Goal: Information Seeking & Learning: Learn about a topic

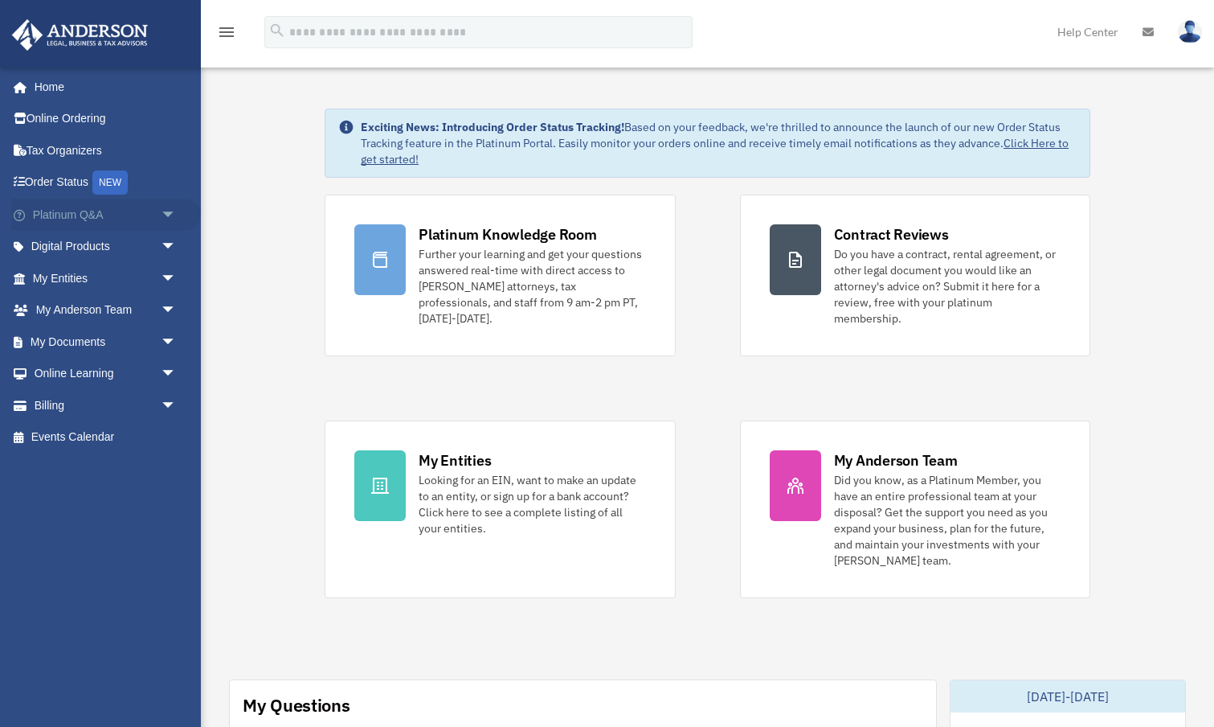
click at [60, 215] on link "Platinum Q&A arrow_drop_down" at bounding box center [106, 215] width 190 height 32
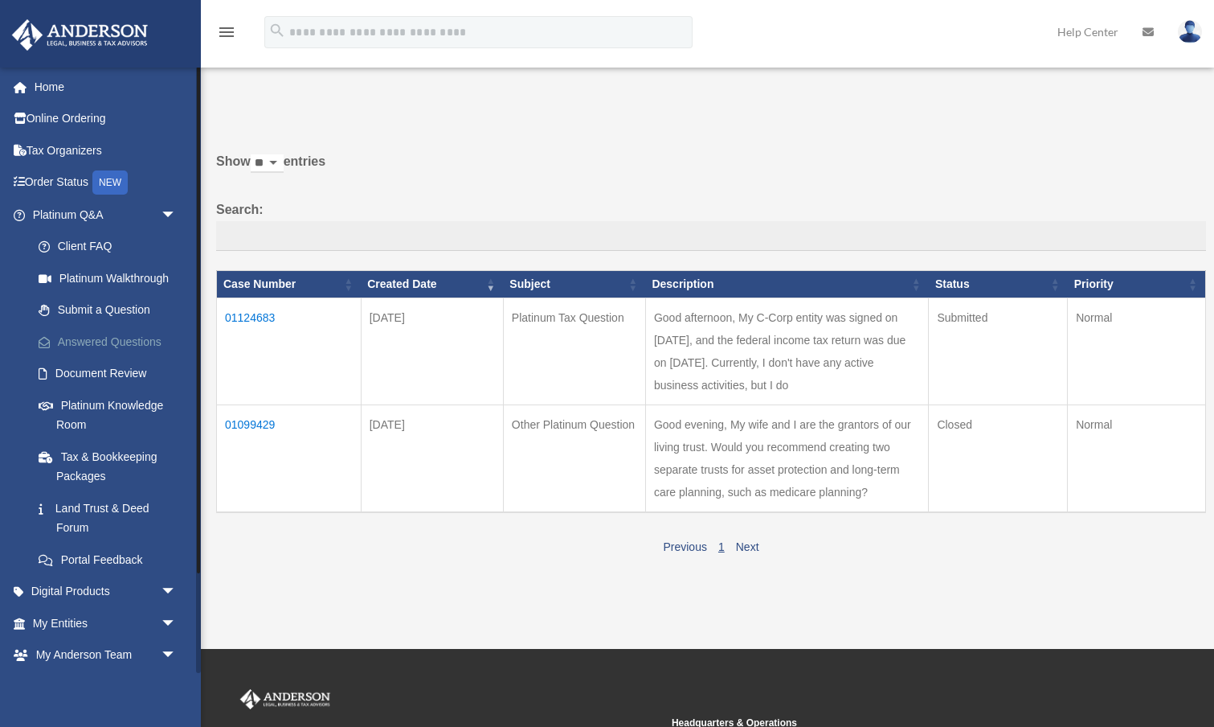
click at [97, 333] on link "Answered Questions" at bounding box center [112, 341] width 178 height 32
click at [650, 375] on td "Good afternoon, My C-Corp entity was signed on [DATE], and the federal income t…" at bounding box center [786, 351] width 283 height 107
click at [238, 325] on td "01124683" at bounding box center [289, 351] width 145 height 107
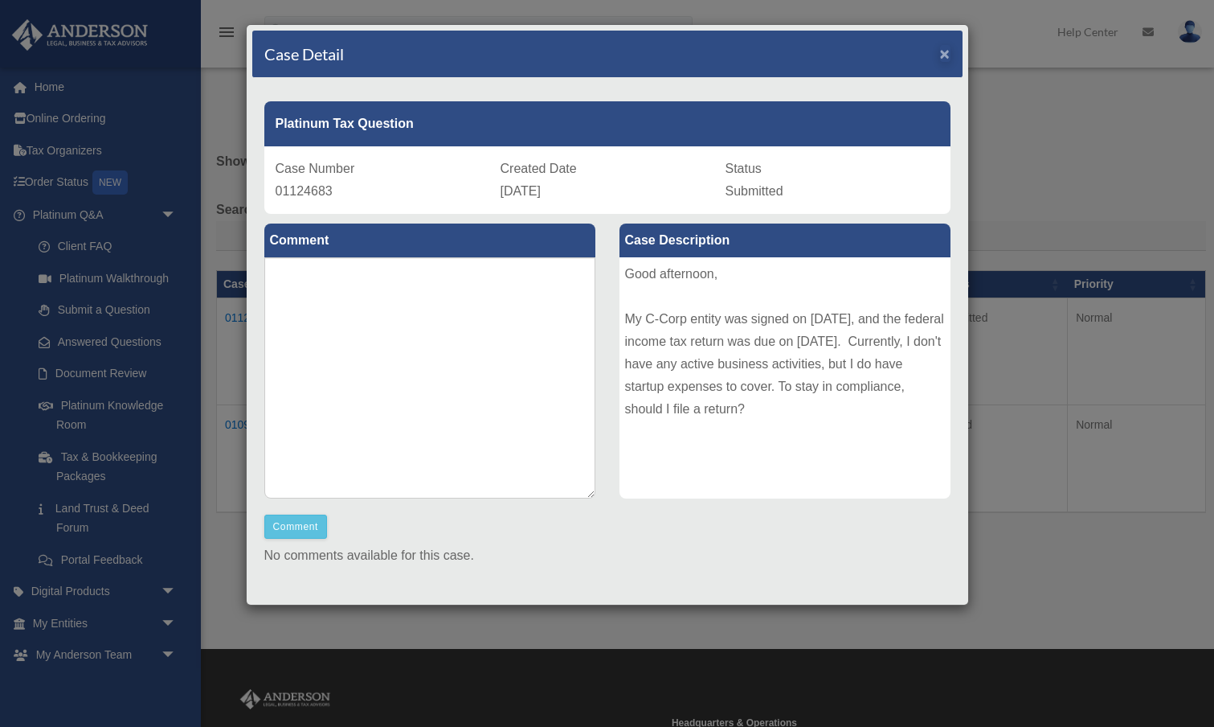
click at [946, 57] on span "×" at bounding box center [945, 53] width 10 height 18
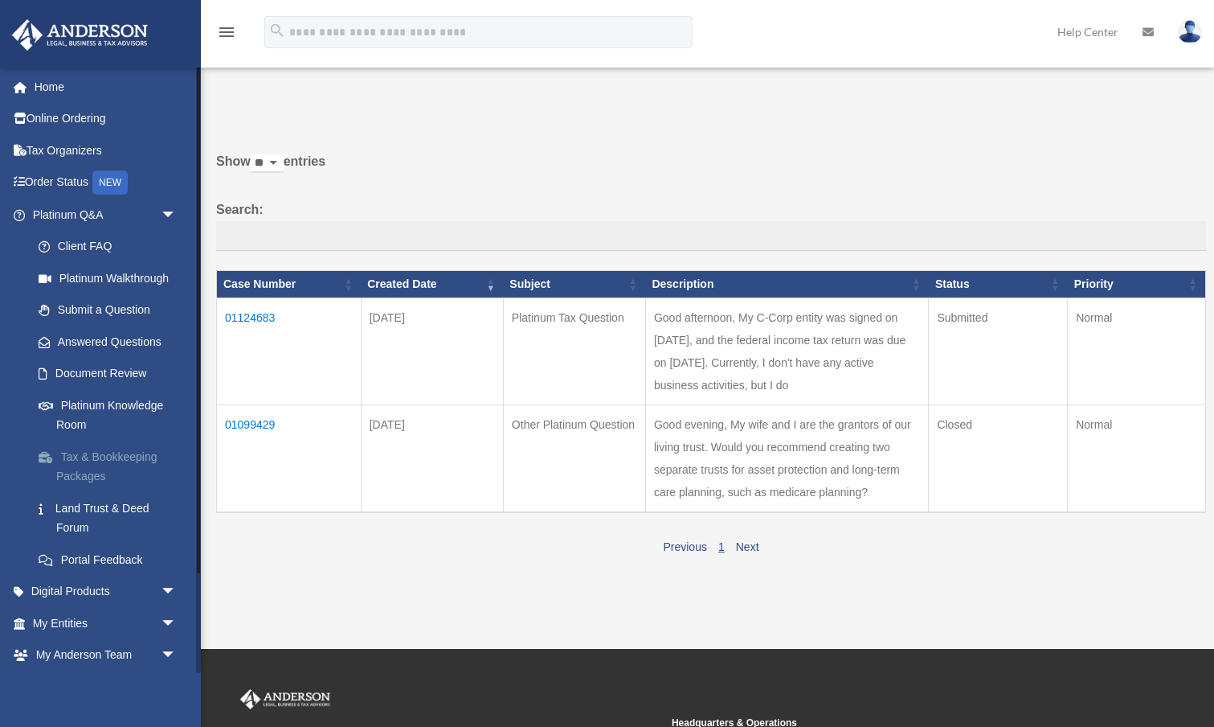
click at [108, 448] on link "Tax & Bookkeeping Packages" at bounding box center [112, 465] width 178 height 51
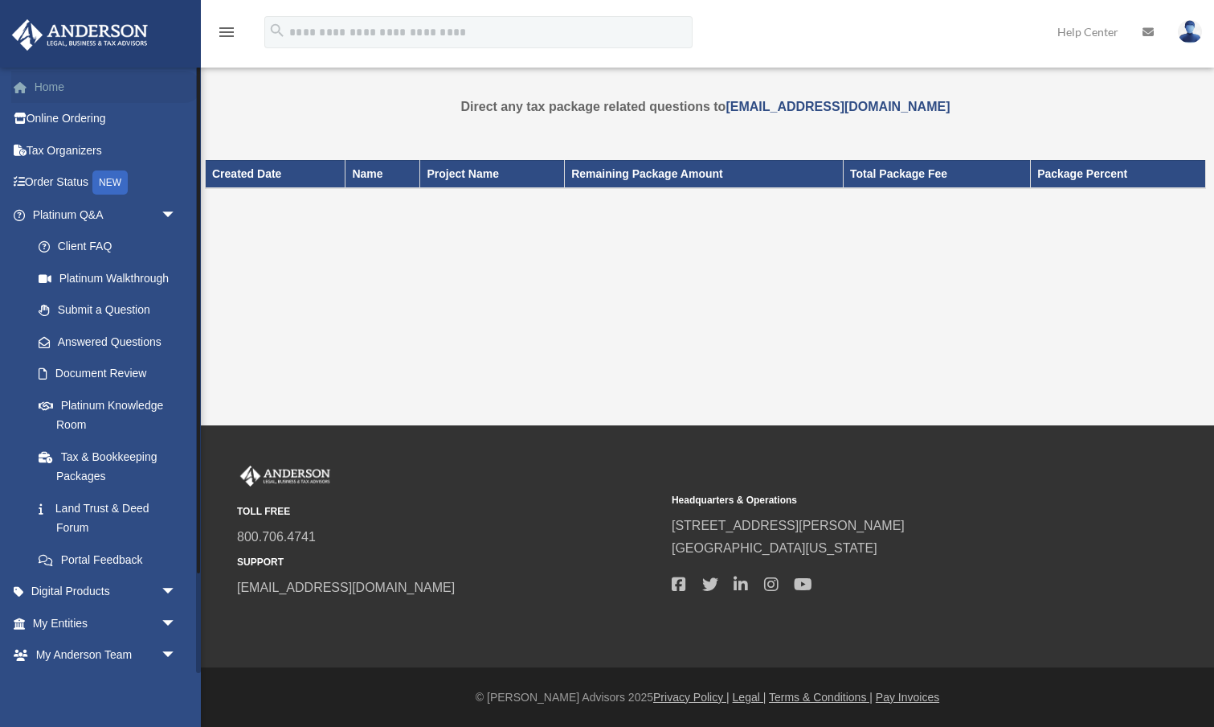
click at [50, 84] on link "Home" at bounding box center [106, 87] width 190 height 32
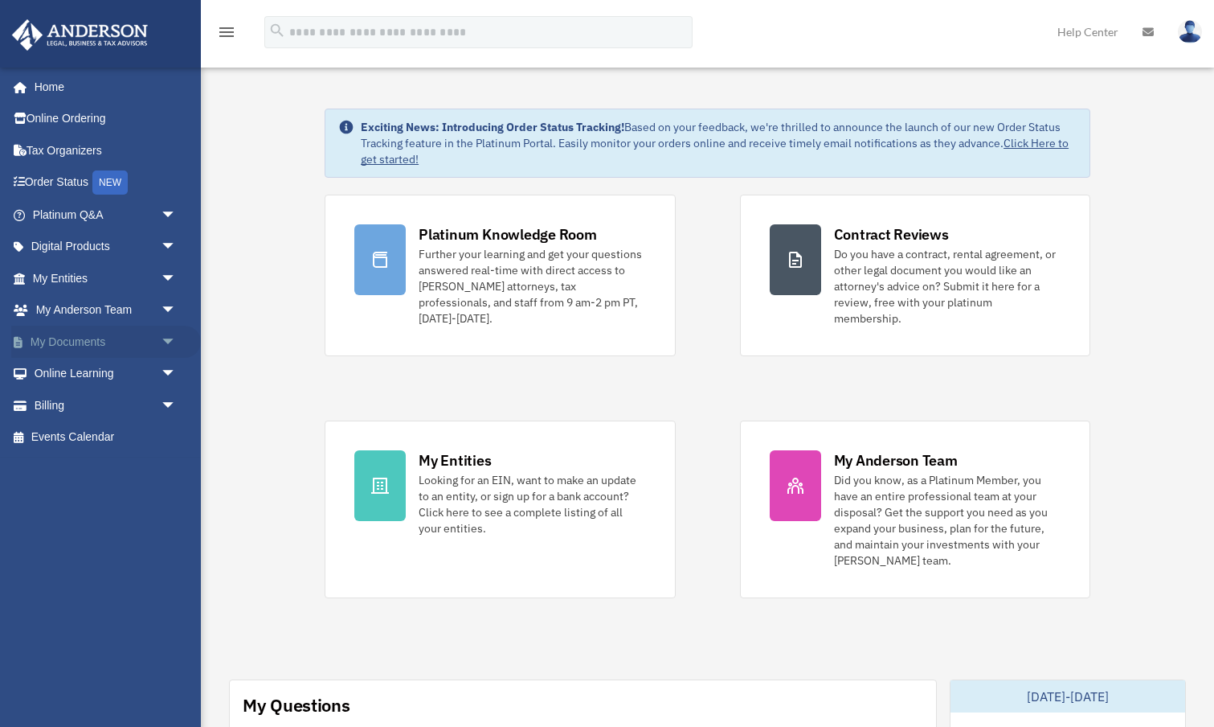
click at [107, 336] on link "My Documents arrow_drop_down" at bounding box center [106, 341] width 190 height 32
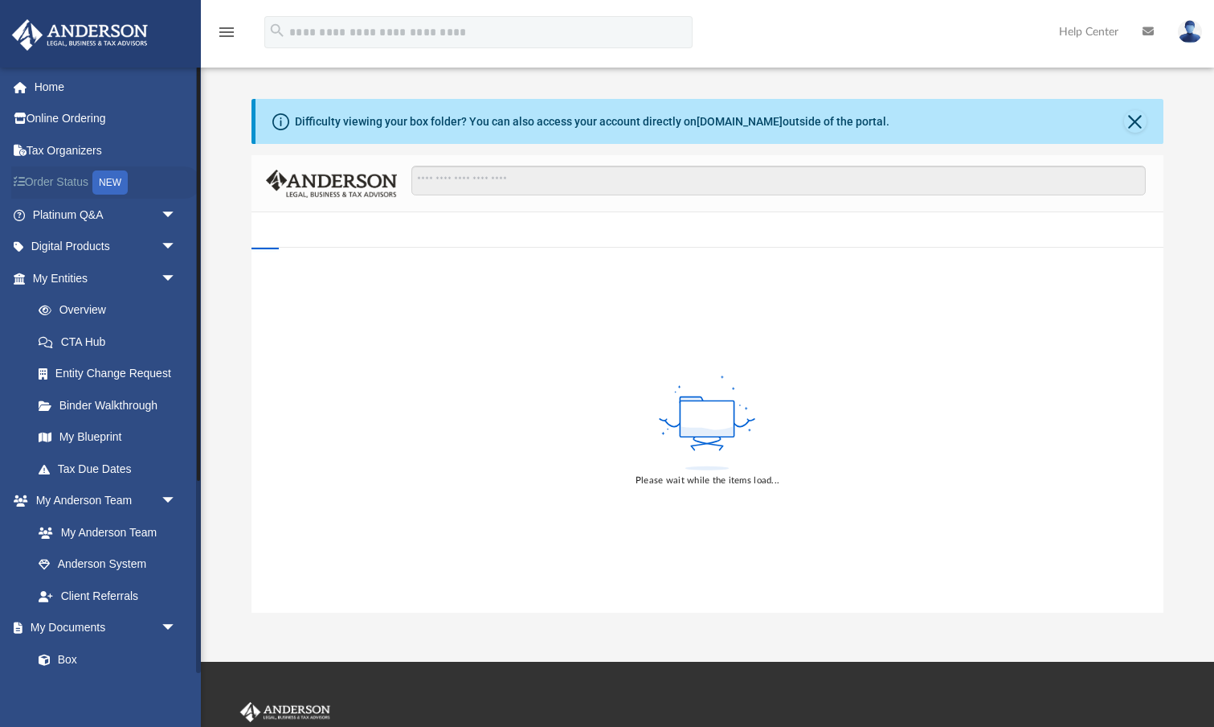
click at [68, 182] on link "Order Status NEW" at bounding box center [106, 182] width 190 height 33
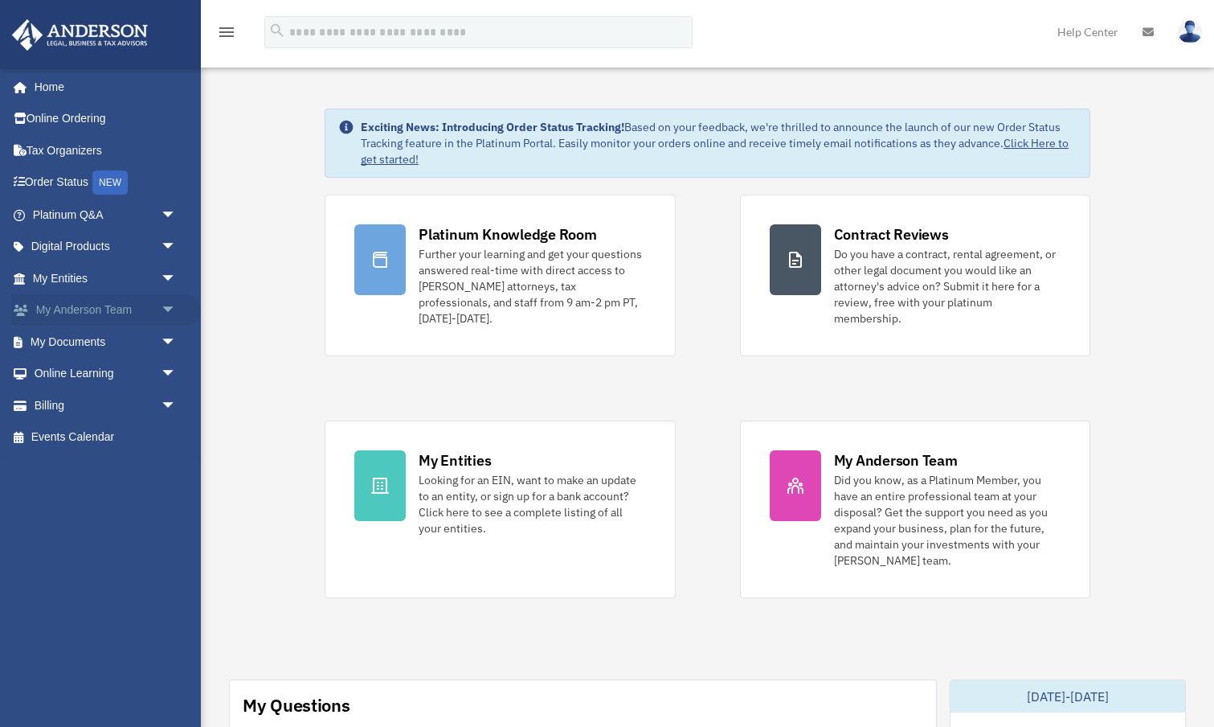
click at [135, 304] on link "My [PERSON_NAME] Team arrow_drop_down" at bounding box center [106, 310] width 190 height 32
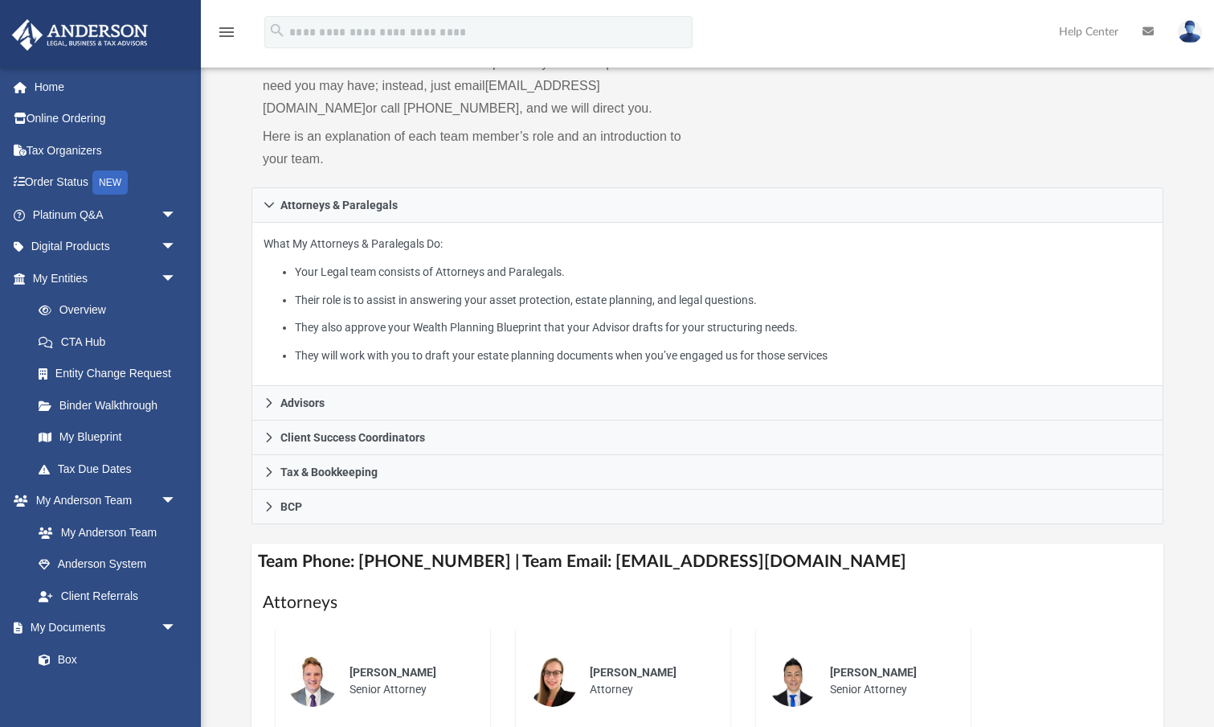
scroll to position [190, 0]
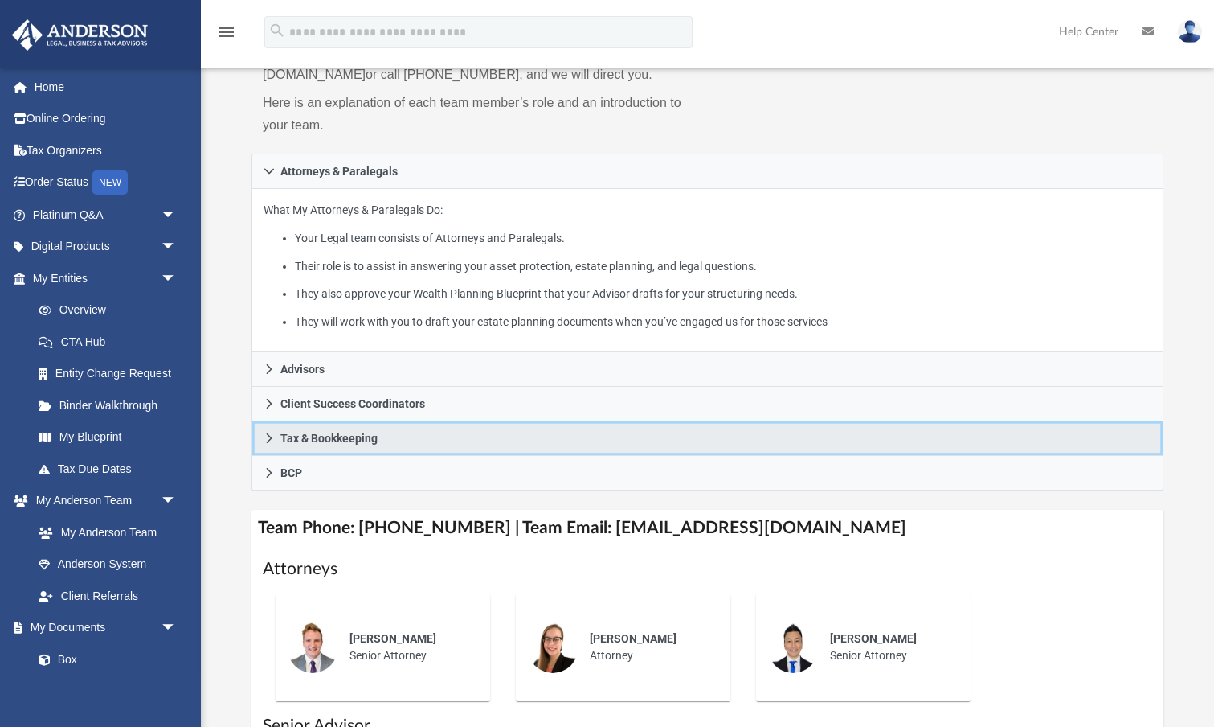
click at [392, 443] on link "Tax & Bookkeeping" at bounding box center [708, 438] width 912 height 35
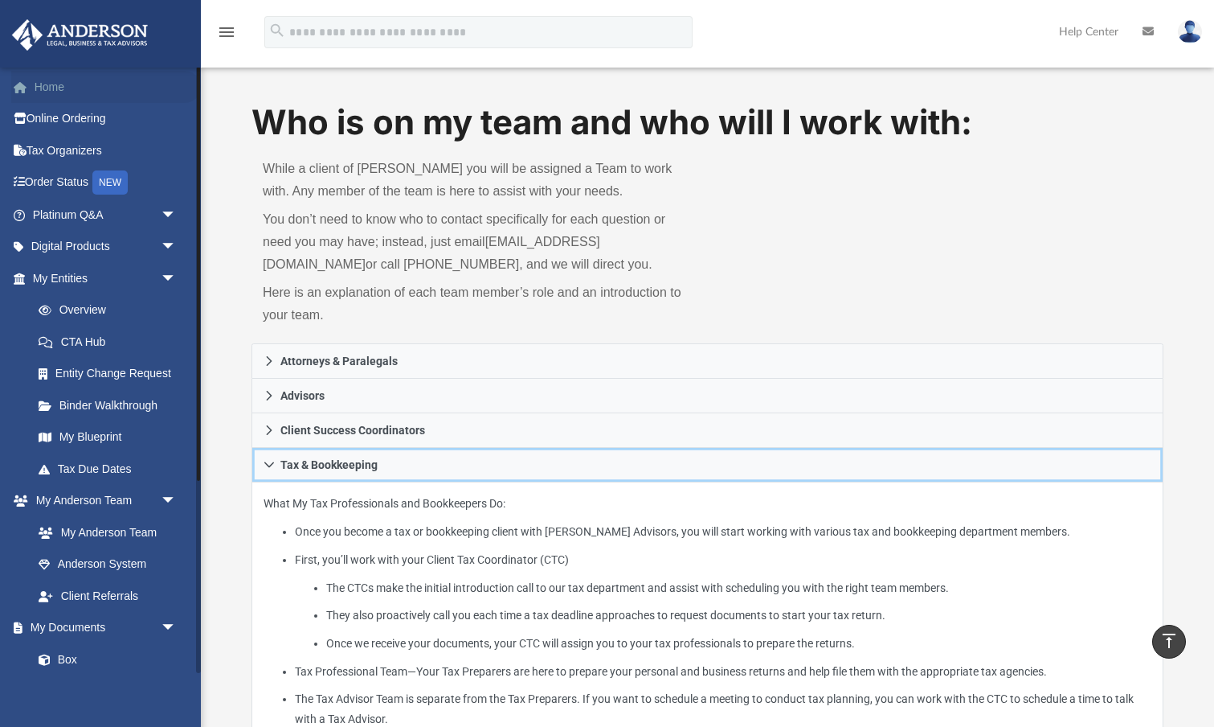
scroll to position [0, 0]
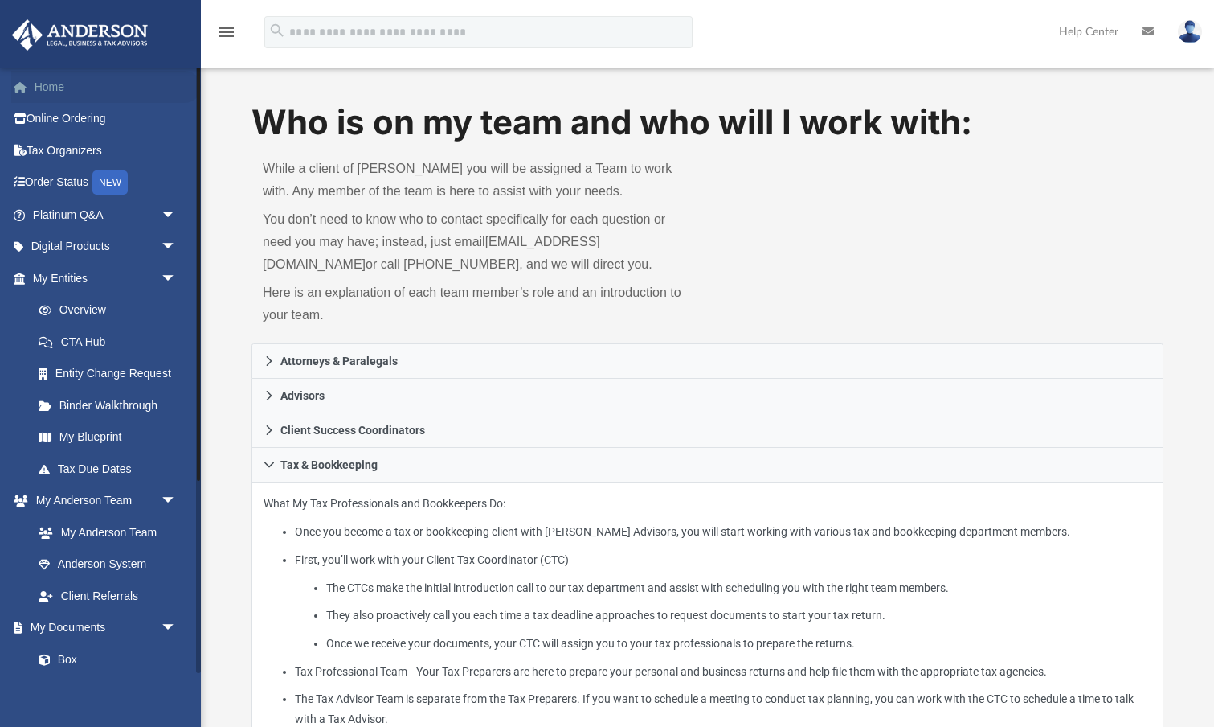
click at [40, 86] on link "Home" at bounding box center [106, 87] width 190 height 32
